Goal: Transaction & Acquisition: Purchase product/service

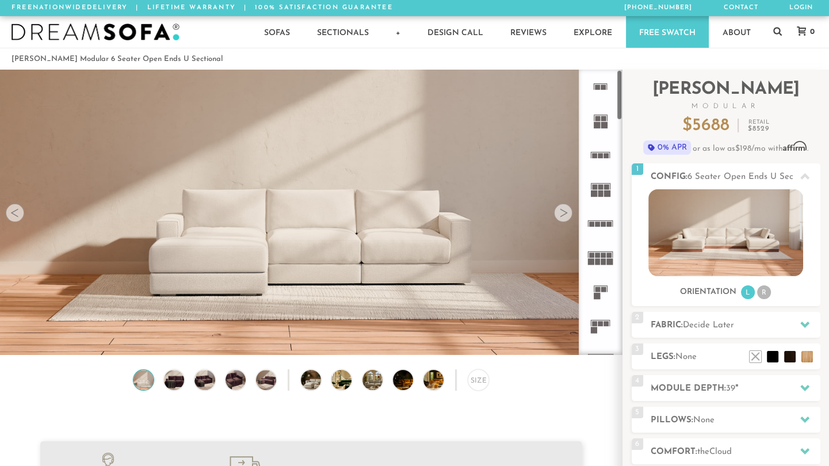
scroll to position [12640, 819]
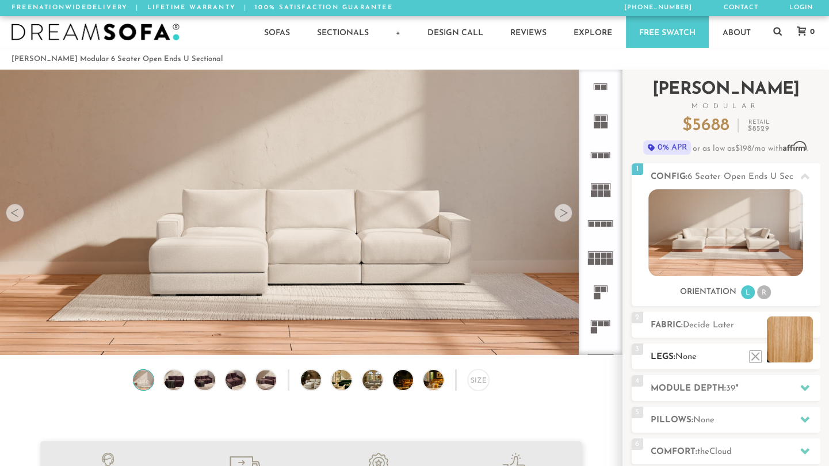
click at [803, 356] on li at bounding box center [790, 339] width 46 height 46
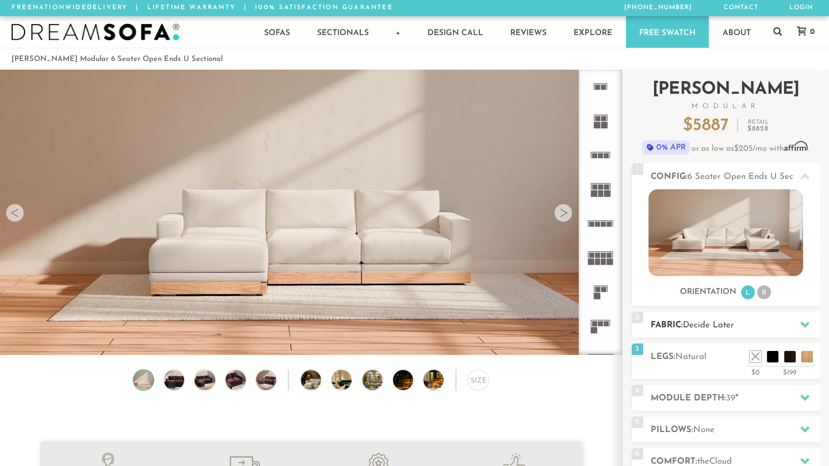
click at [721, 328] on span "Decide Later" at bounding box center [708, 325] width 51 height 9
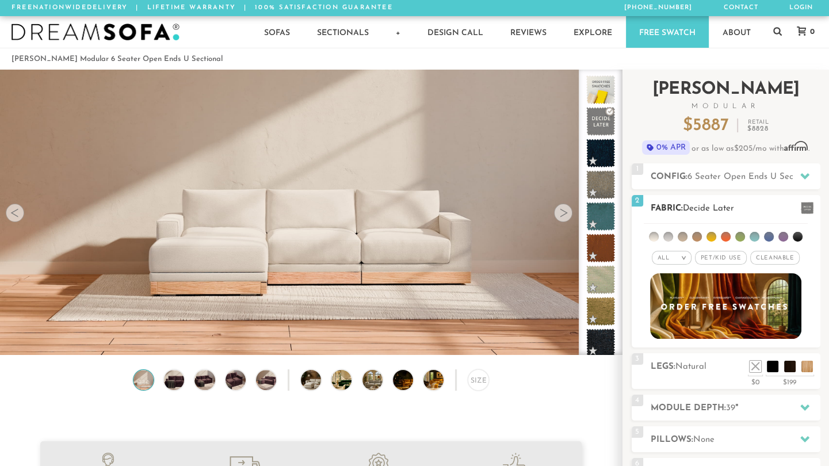
click at [726, 259] on span "Pet/Kid Use x" at bounding box center [721, 258] width 52 height 14
click at [767, 258] on span "Cleanable x" at bounding box center [778, 258] width 49 height 14
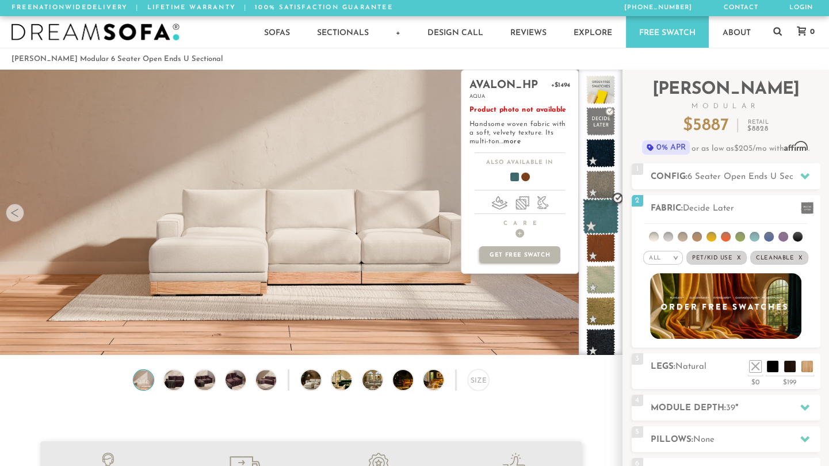
click at [606, 214] on span at bounding box center [601, 216] width 36 height 36
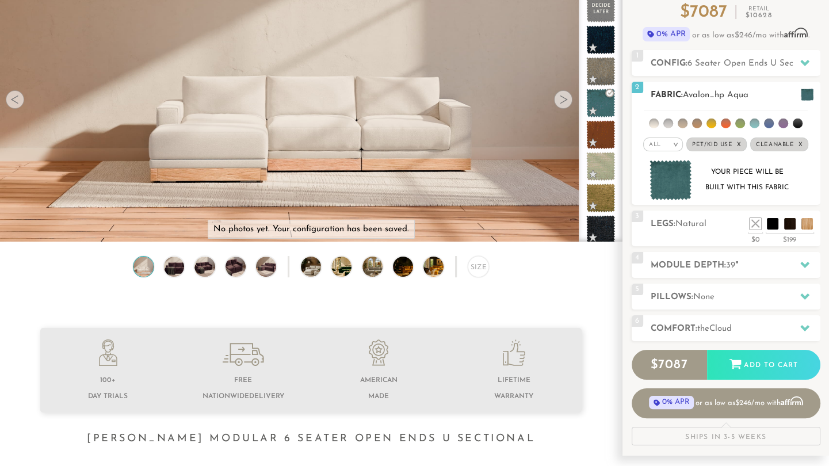
scroll to position [116, 0]
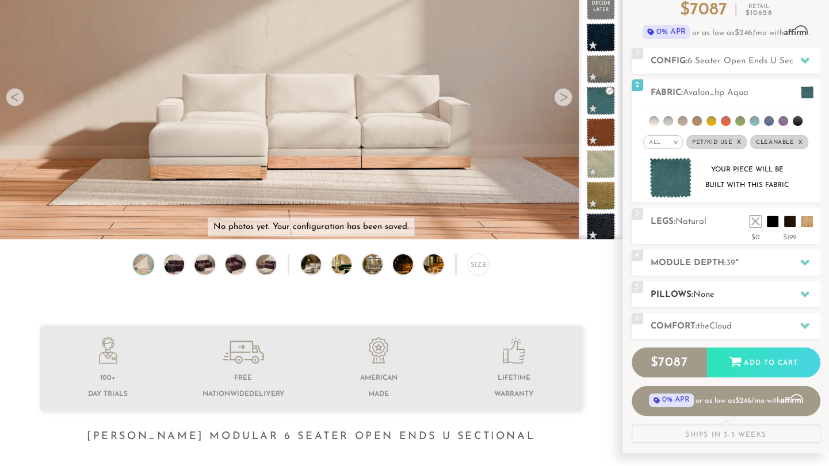
click at [745, 292] on h2 "Pillows: None" at bounding box center [735, 294] width 170 height 13
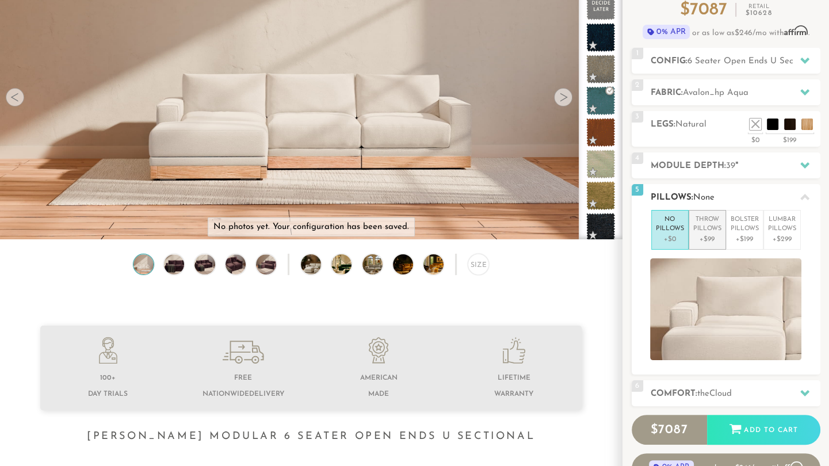
click at [713, 232] on p "Throw Pillows" at bounding box center [707, 224] width 28 height 19
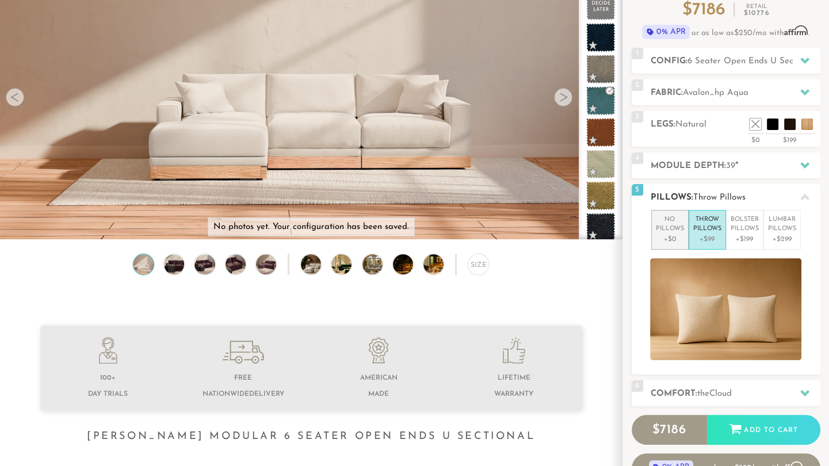
click at [678, 231] on p "No Pillows" at bounding box center [670, 224] width 28 height 19
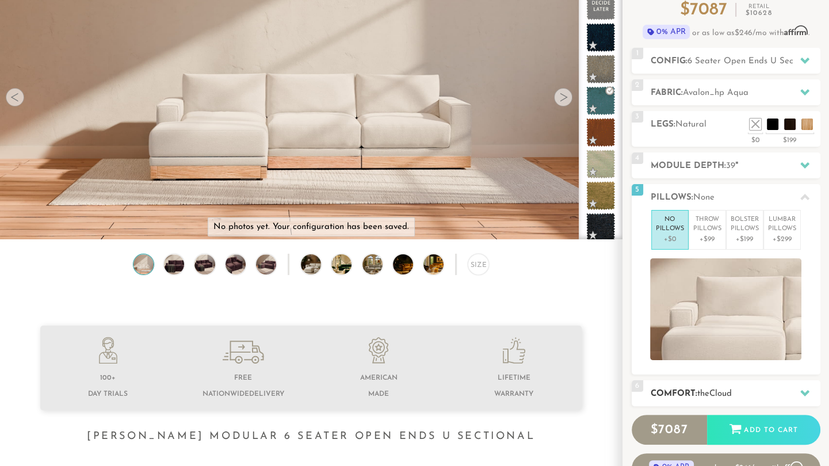
click at [754, 392] on h2 "Comfort: the Cloud" at bounding box center [735, 393] width 170 height 13
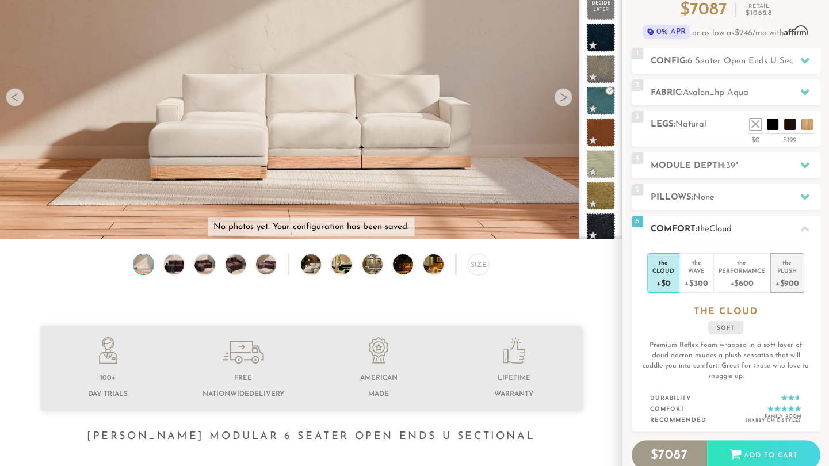
click at [784, 287] on div "+$900" at bounding box center [787, 282] width 24 height 17
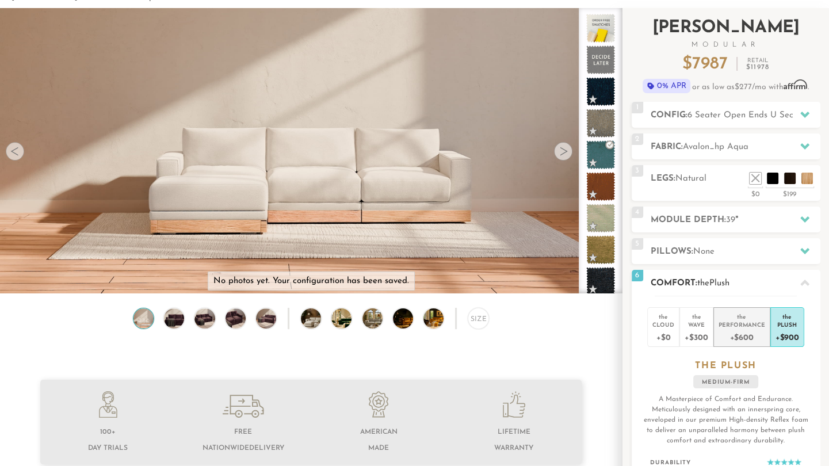
scroll to position [60, 0]
